Goal: Task Accomplishment & Management: Manage account settings

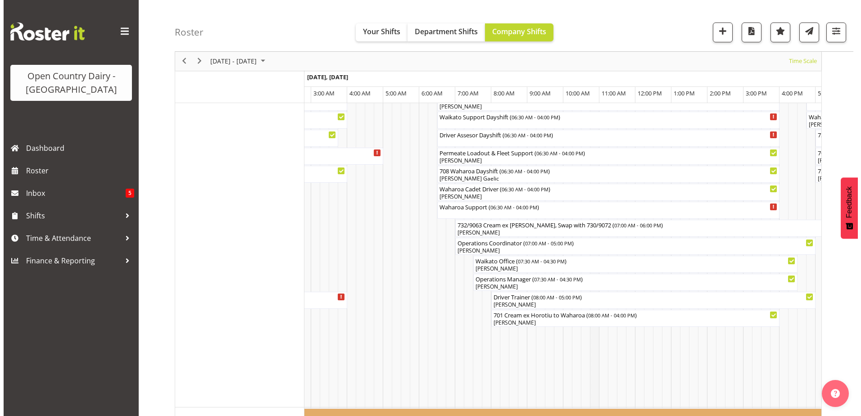
scroll to position [720, 0]
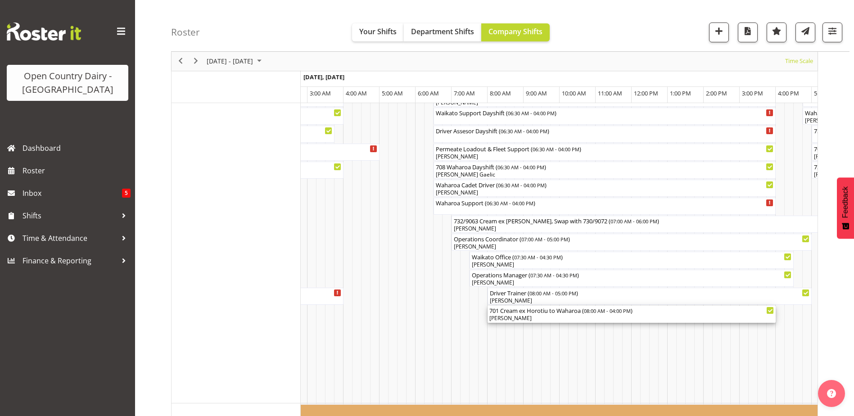
click at [529, 315] on div "[PERSON_NAME]" at bounding box center [631, 318] width 284 height 8
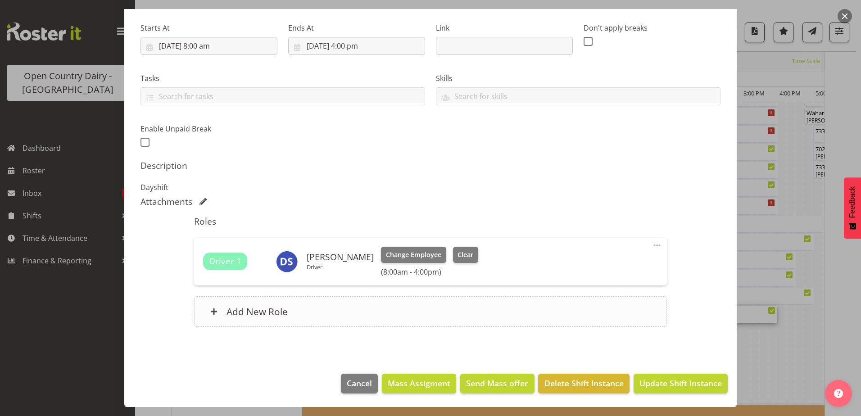
scroll to position [0, 0]
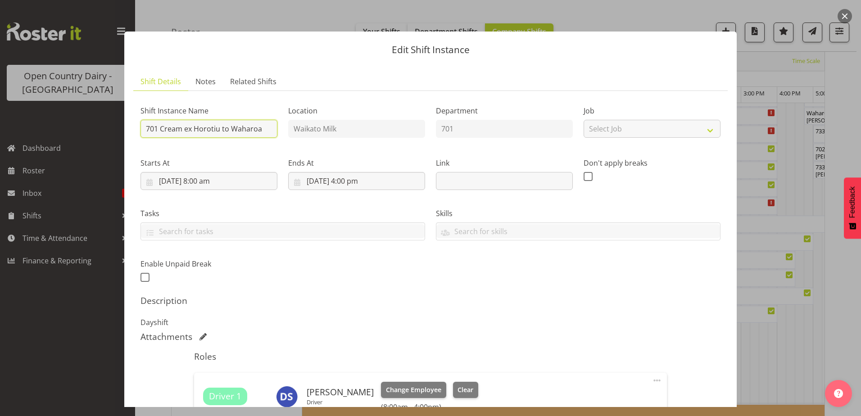
drag, startPoint x: 160, startPoint y: 128, endPoint x: 280, endPoint y: 131, distance: 120.2
click at [280, 131] on div "Shift Instance Name 701 Cream ex Horotiu to Waharoa" at bounding box center [209, 119] width 148 height 52
type input "701 Horotiu Dayshift"
click at [204, 183] on input "[DATE] 8:00 am" at bounding box center [208, 181] width 137 height 18
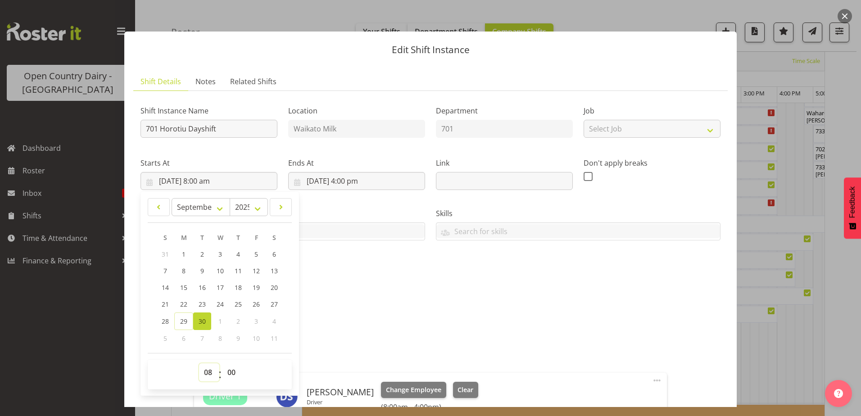
click at [207, 368] on select "00 01 02 03 04 05 06 07 08 09 10 11 12 13 14 15 16 17 18 19 20 21 22 23" at bounding box center [209, 372] width 20 height 18
select select "6"
click at [199, 363] on select "00 01 02 03 04 05 06 07 08 09 10 11 12 13 14 15 16 17 18 19 20 21 22 23" at bounding box center [209, 372] width 20 height 18
type input "[DATE] 6:00 am"
click at [229, 380] on select "00 01 02 03 04 05 06 07 08 09 10 11 12 13 14 15 16 17 18 19 20 21 22 23 24 25 2…" at bounding box center [232, 372] width 20 height 18
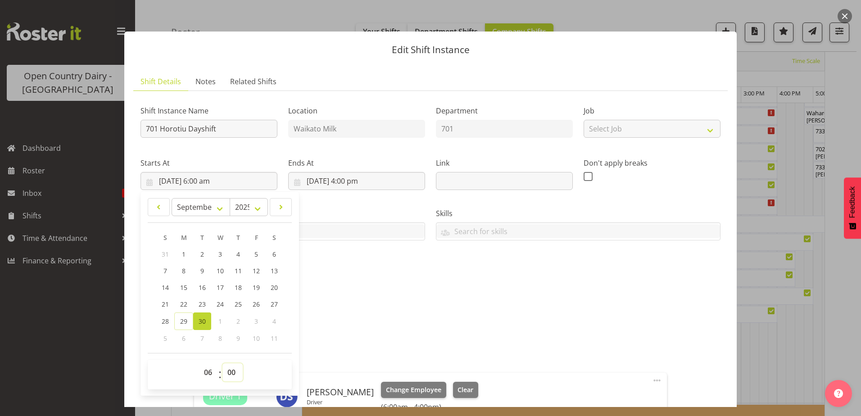
select select "30"
click at [222, 363] on select "00 01 02 03 04 05 06 07 08 09 10 11 12 13 14 15 16 17 18 19 20 21 22 23 24 25 2…" at bounding box center [232, 372] width 20 height 18
type input "[DATE] 6:30 am"
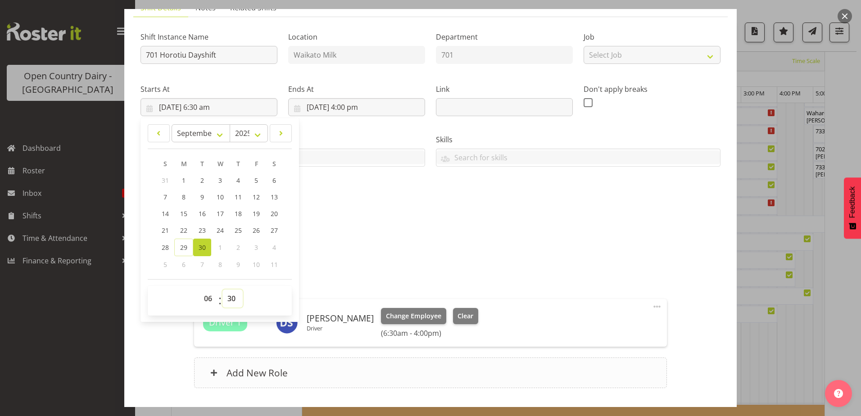
scroll to position [135, 0]
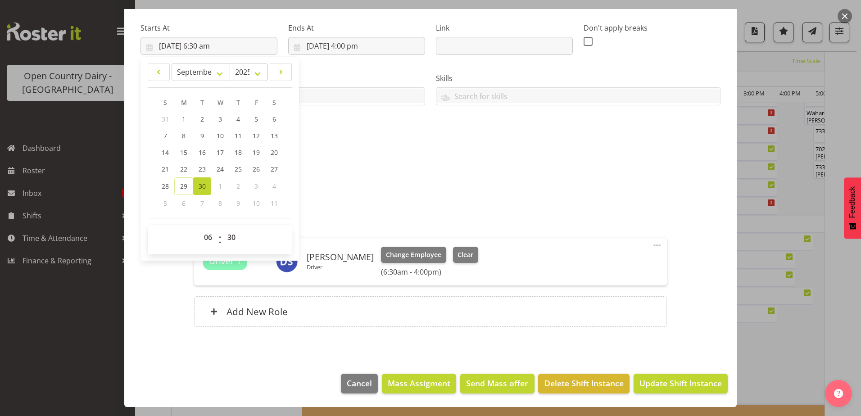
click at [503, 294] on div "Roles Driver 1 [PERSON_NAME] Driver Change Employee Clear (6:30am - 4:00pm) Edi…" at bounding box center [430, 274] width 483 height 127
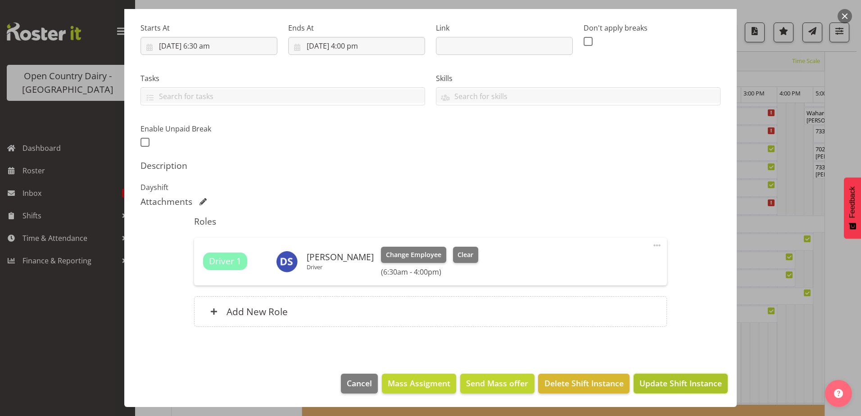
click at [701, 384] on span "Update Shift Instance" at bounding box center [680, 383] width 82 height 12
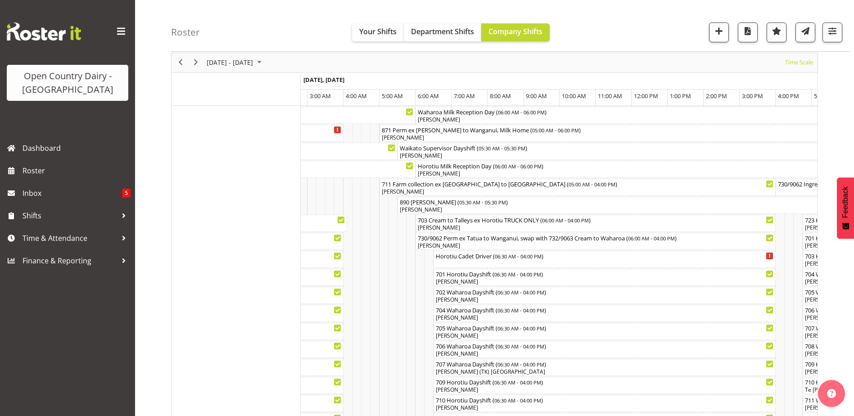
scroll to position [0, 0]
